Goal: Find specific page/section: Find specific page/section

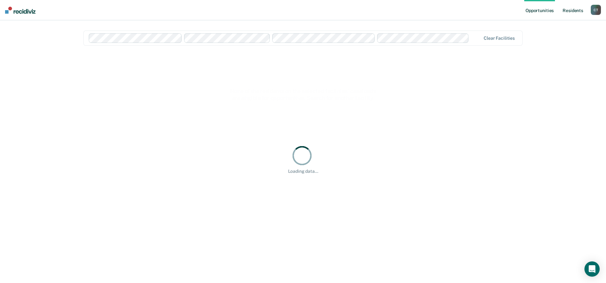
click at [574, 11] on link "Resident s" at bounding box center [573, 10] width 23 height 20
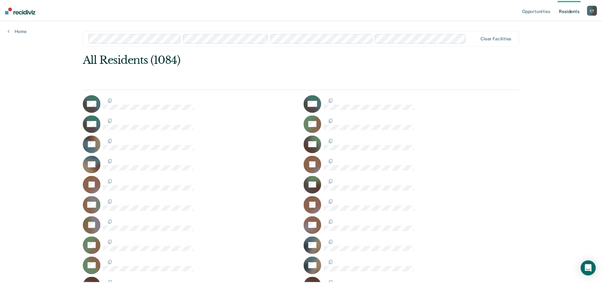
scroll to position [447, 0]
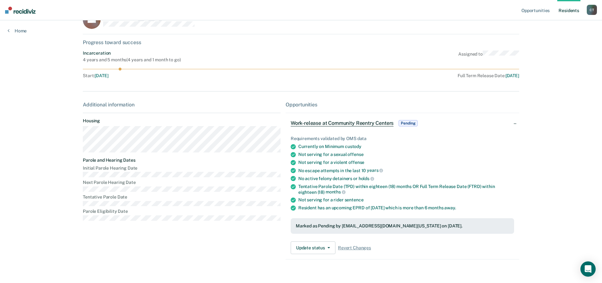
scroll to position [29, 0]
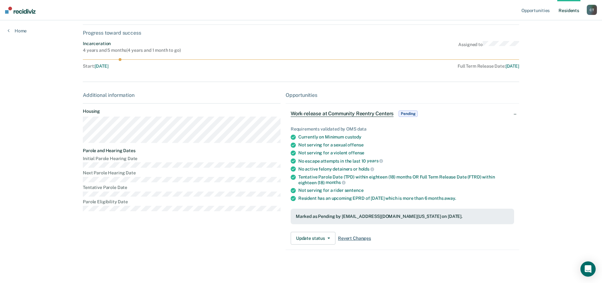
click at [351, 238] on span "Revert Changes" at bounding box center [354, 237] width 33 height 5
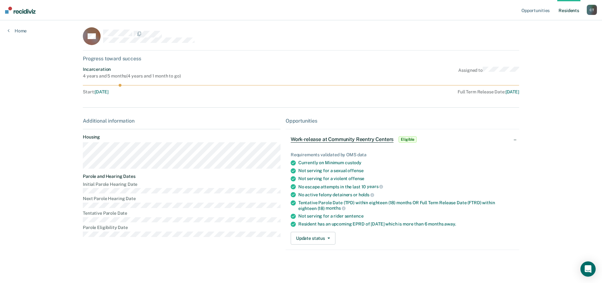
click at [570, 10] on link "Resident s" at bounding box center [568, 10] width 23 height 20
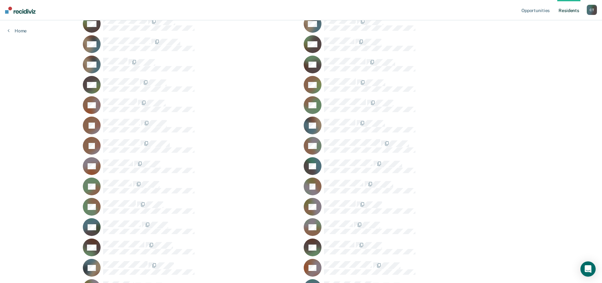
scroll to position [14959, 0]
